Goal: Complete application form

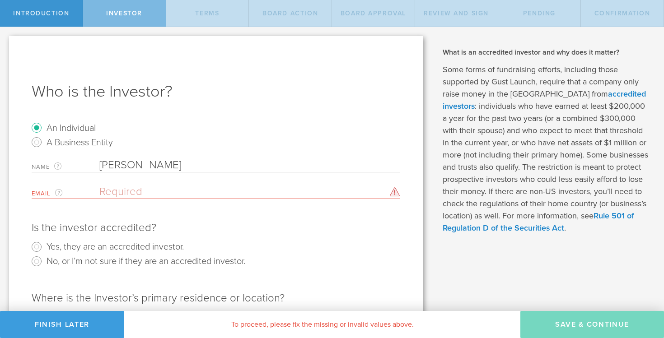
select select "string:CA"
click at [38, 247] on input "Yes, they are an accredited investor." at bounding box center [36, 247] width 14 height 14
radio input "true"
click at [162, 191] on input "email" at bounding box center [247, 192] width 296 height 14
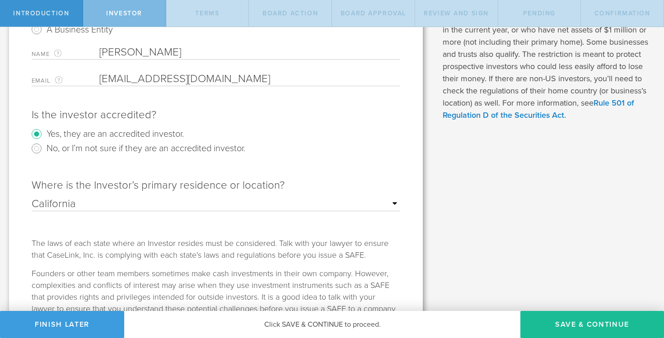
scroll to position [169, 0]
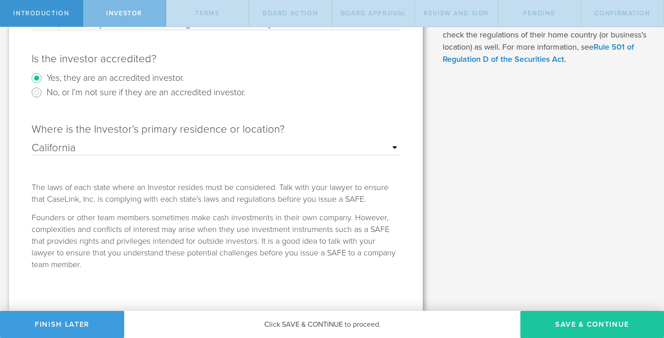
type input "[EMAIL_ADDRESS][DOMAIN_NAME]"
click at [585, 325] on button "Save & Continue" at bounding box center [592, 324] width 144 height 27
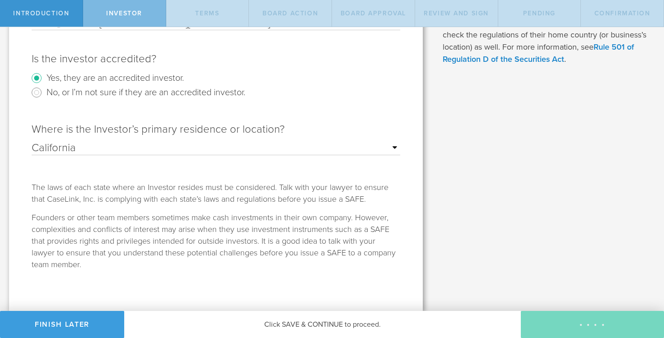
scroll to position [0, 0]
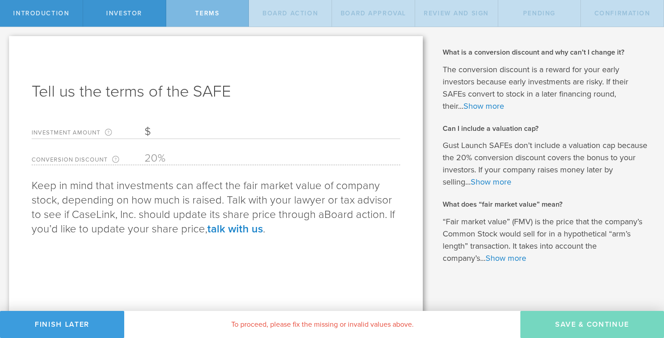
click at [240, 127] on input "Investment Amount The amount (in USD) that this investor is paying for the SAFE." at bounding box center [271, 132] width 255 height 14
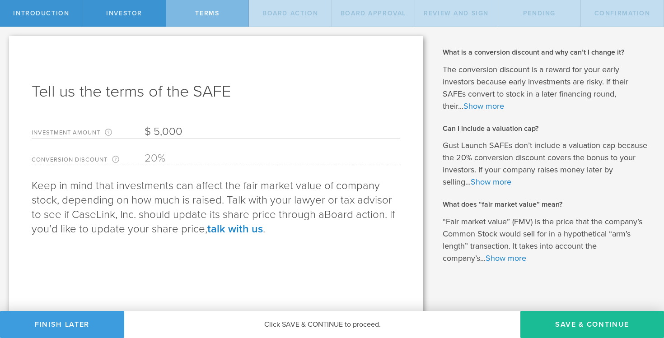
type input "5,000"
click at [484, 110] on link "Show more" at bounding box center [483, 106] width 41 height 10
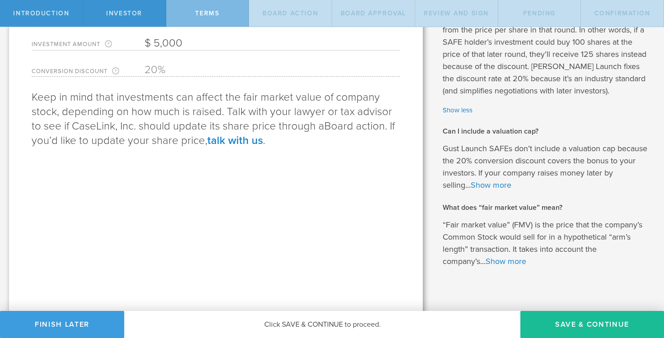
scroll to position [98, 0]
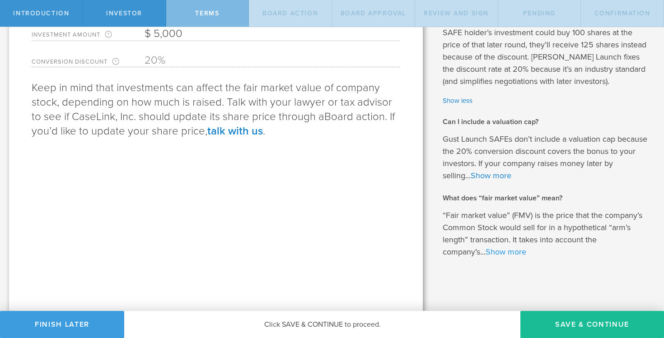
click at [508, 253] on link "Show more" at bounding box center [505, 252] width 41 height 10
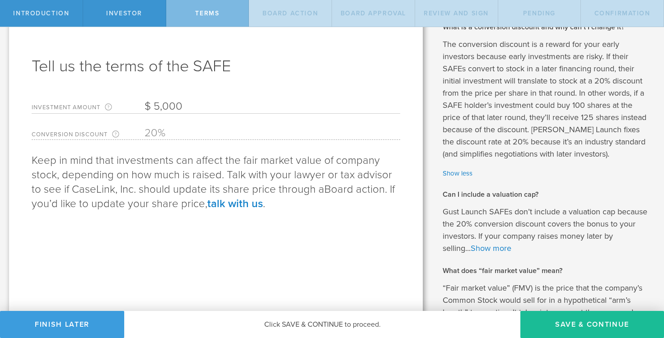
scroll to position [0, 0]
